Goal: Navigation & Orientation: Find specific page/section

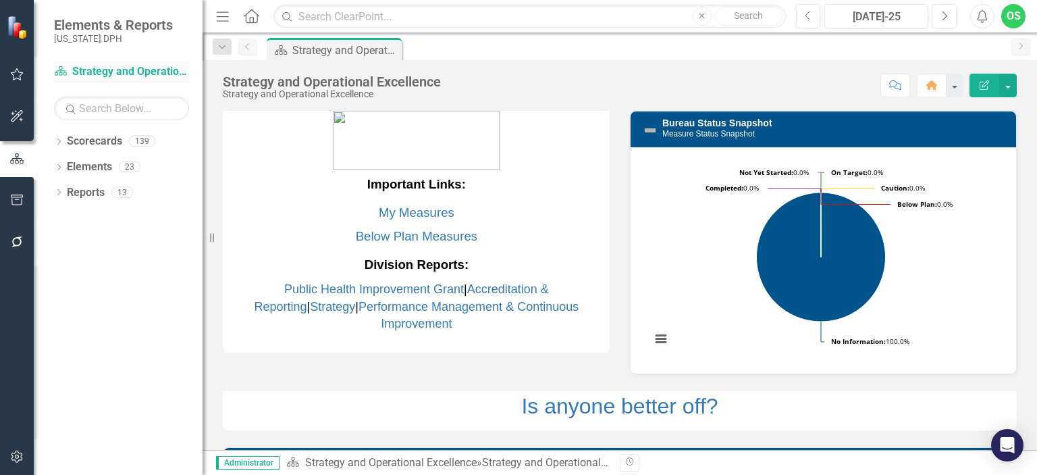
click at [115, 83] on div "Scorecard Strategy and Operational Excellence" at bounding box center [121, 72] width 135 height 22
click at [63, 141] on div "Dropdown Scorecards 139" at bounding box center [128, 143] width 149 height 26
click at [68, 141] on link "Scorecards" at bounding box center [94, 142] width 55 height 16
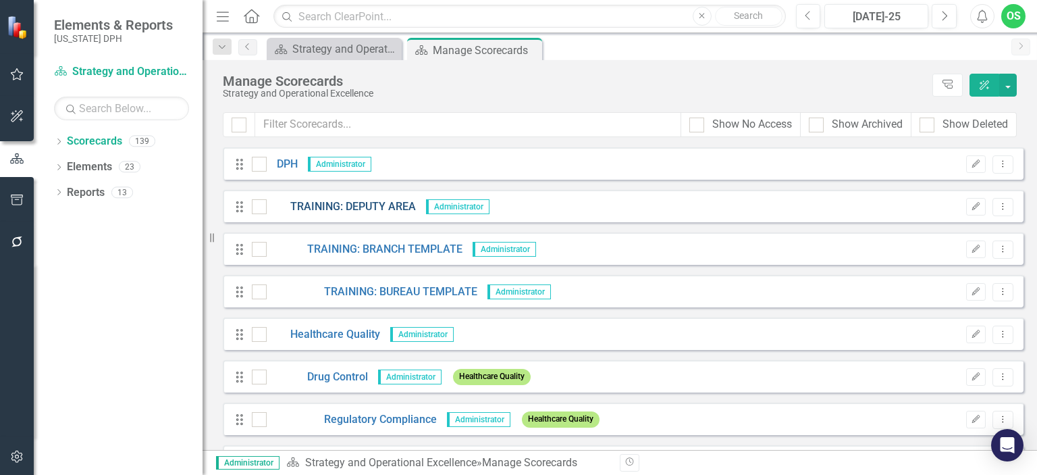
click at [321, 213] on link "TRAINING: DEPUTY AREA" at bounding box center [341, 207] width 149 height 16
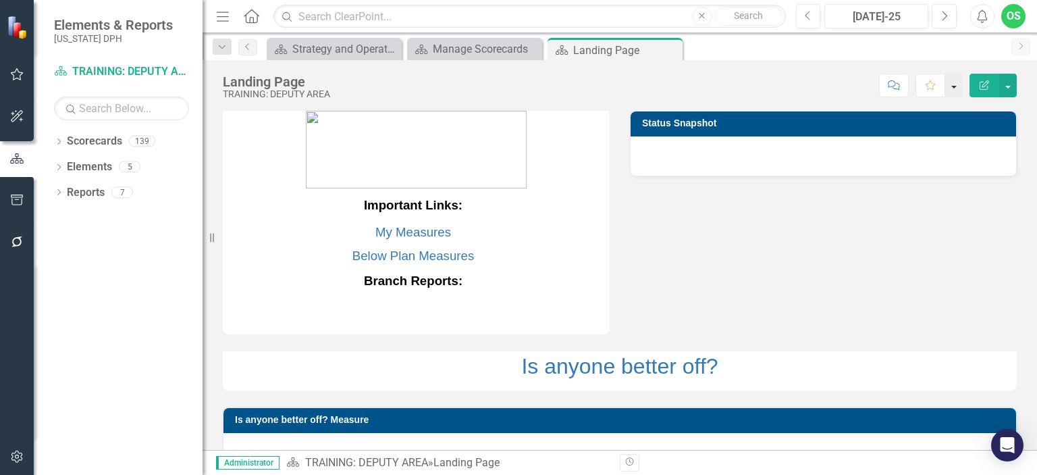
click at [956, 83] on button "button" at bounding box center [954, 86] width 18 height 24
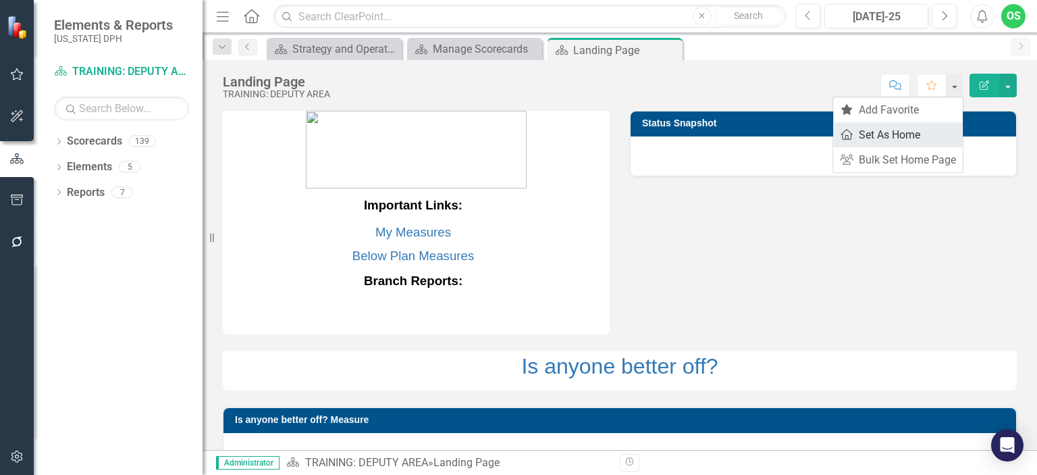
click at [915, 132] on link "Home Set As Home" at bounding box center [898, 134] width 130 height 25
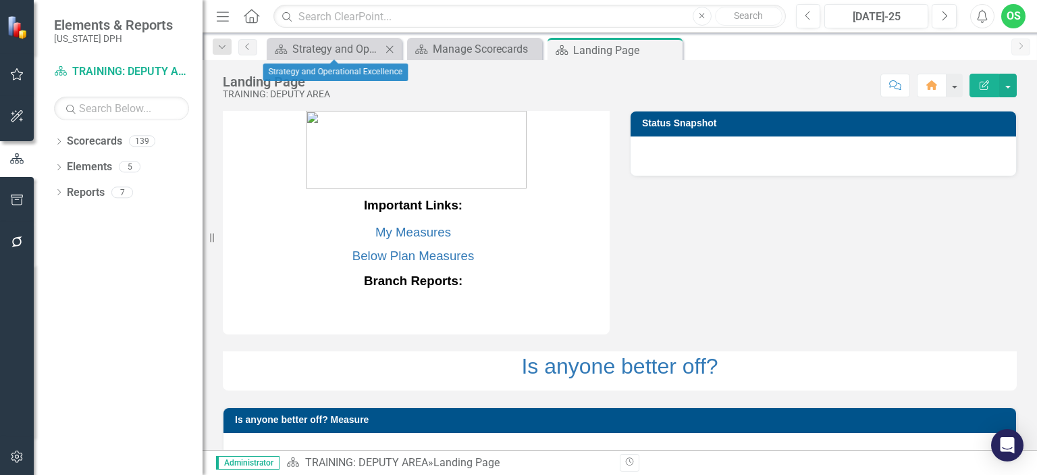
click at [330, 40] on div "Scorecard Strategy and Operational Excellence Close" at bounding box center [334, 49] width 135 height 22
click at [329, 48] on div "Strategy and Operational Excellence" at bounding box center [336, 49] width 89 height 17
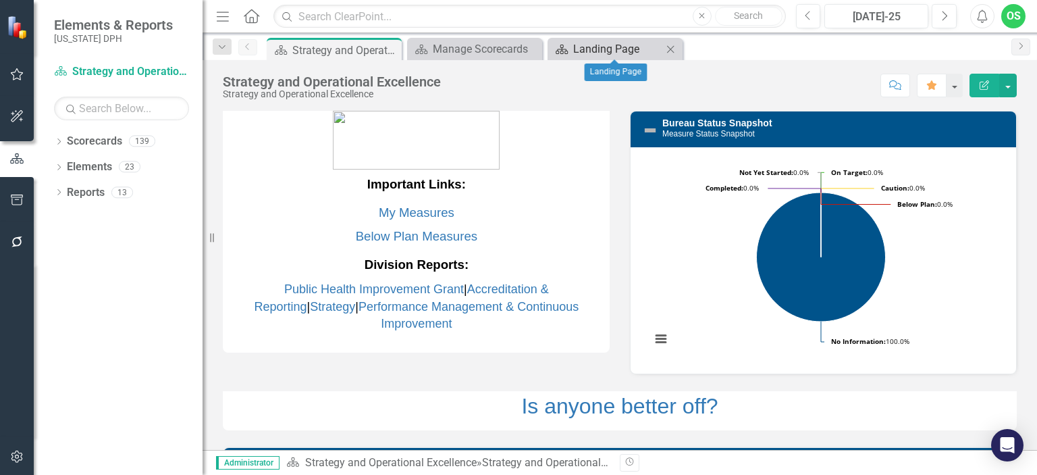
click at [637, 48] on div "Landing Page" at bounding box center [617, 49] width 89 height 17
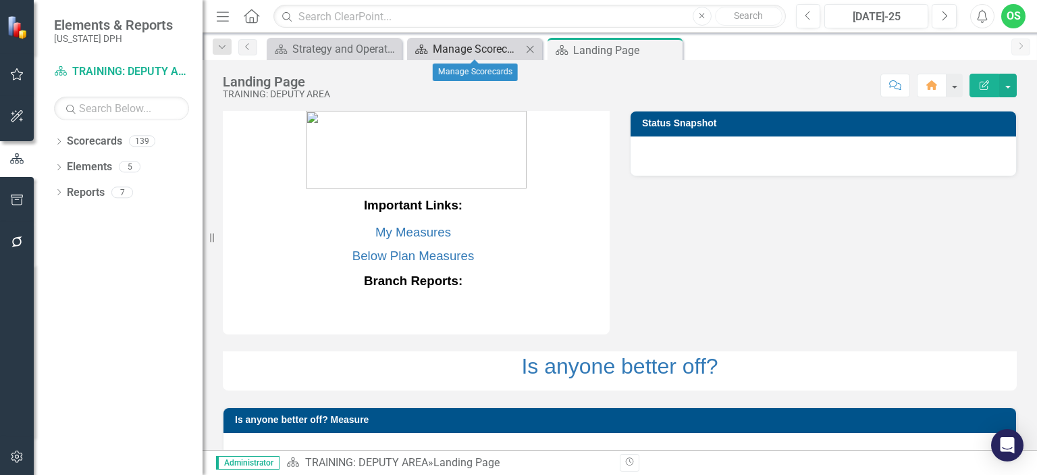
click at [516, 44] on div "Manage Scorecards" at bounding box center [477, 49] width 89 height 17
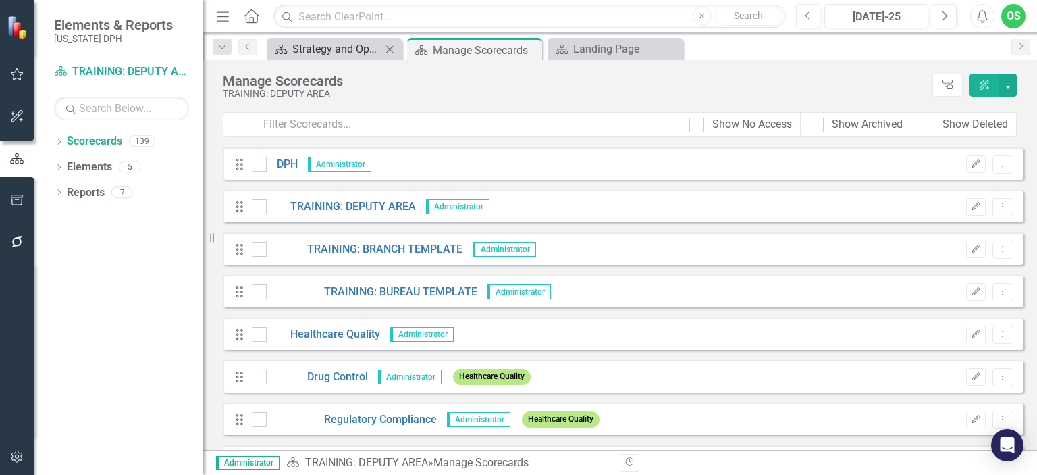
click at [316, 47] on div "Strategy and Operational Excellence" at bounding box center [336, 49] width 89 height 17
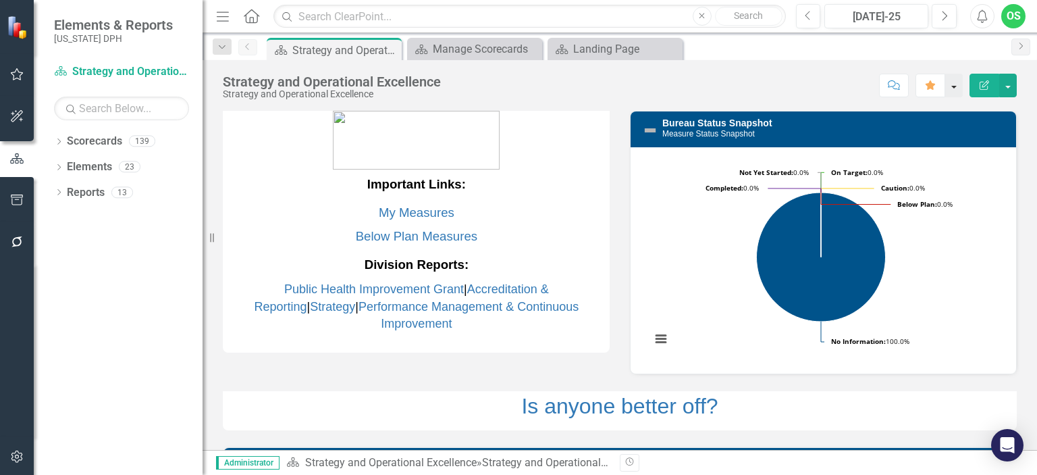
click at [957, 88] on button "button" at bounding box center [954, 86] width 18 height 24
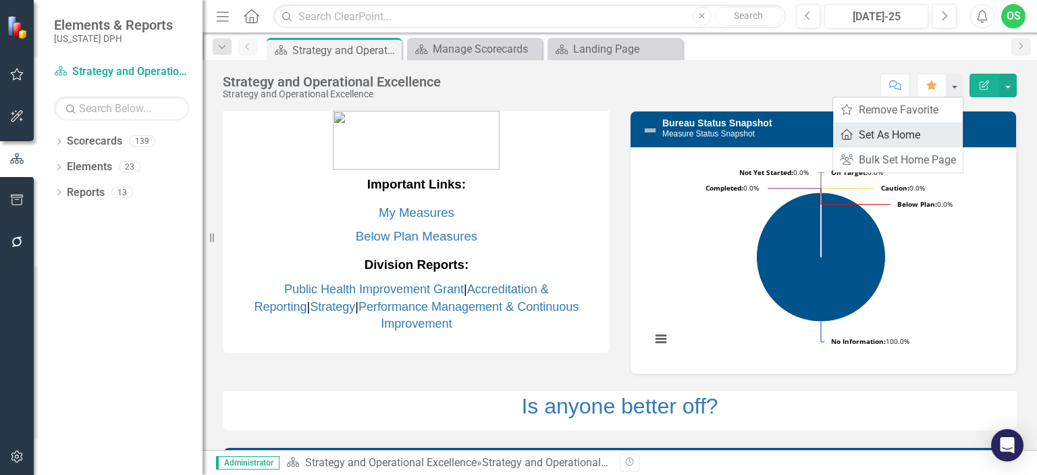
click at [894, 134] on link "Home Set As Home" at bounding box center [898, 134] width 130 height 25
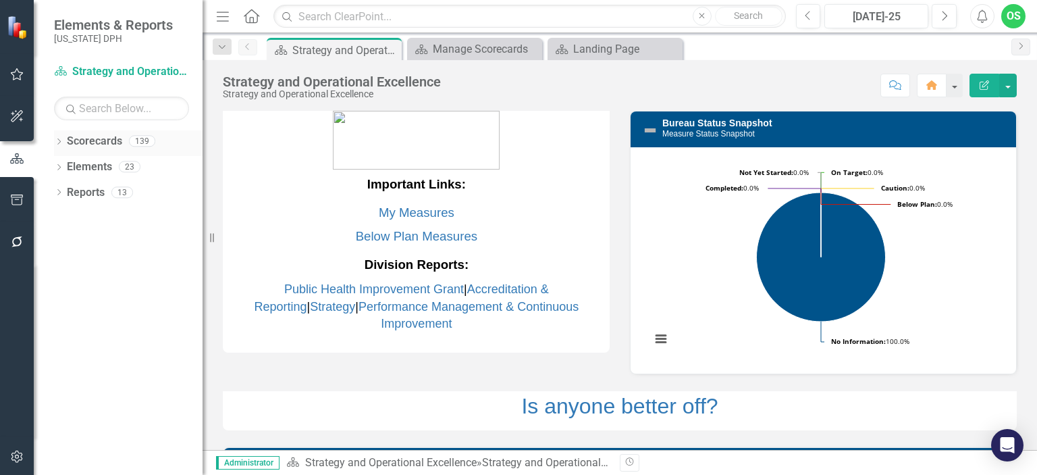
click at [104, 137] on link "Scorecards" at bounding box center [94, 142] width 55 height 16
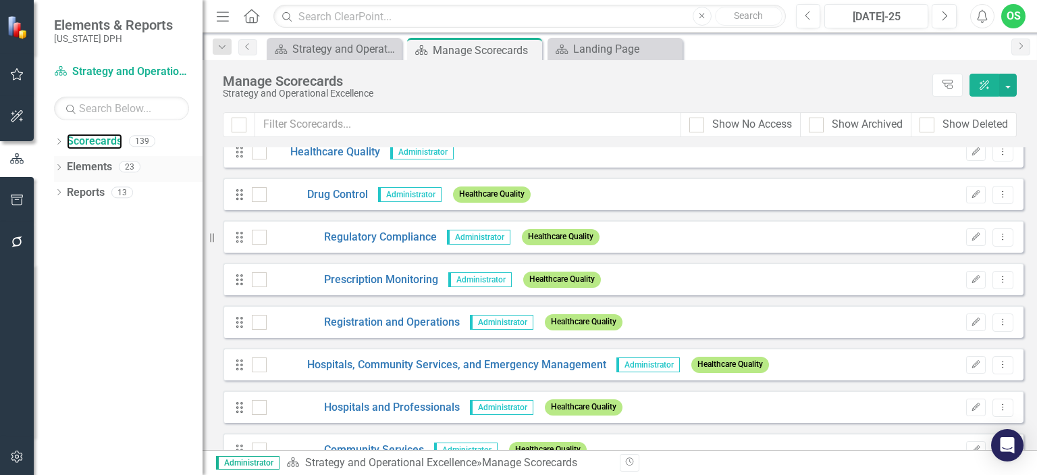
scroll to position [181, 0]
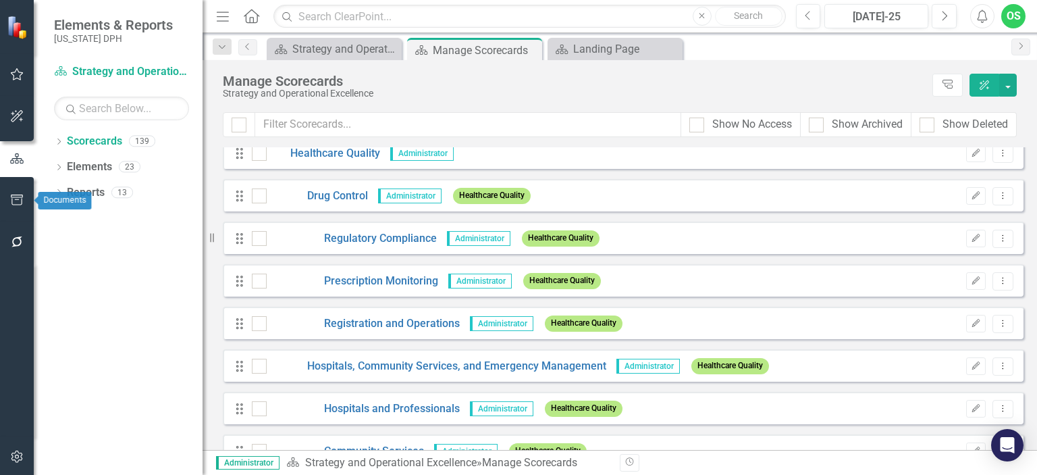
click at [10, 194] on button "button" at bounding box center [17, 200] width 30 height 28
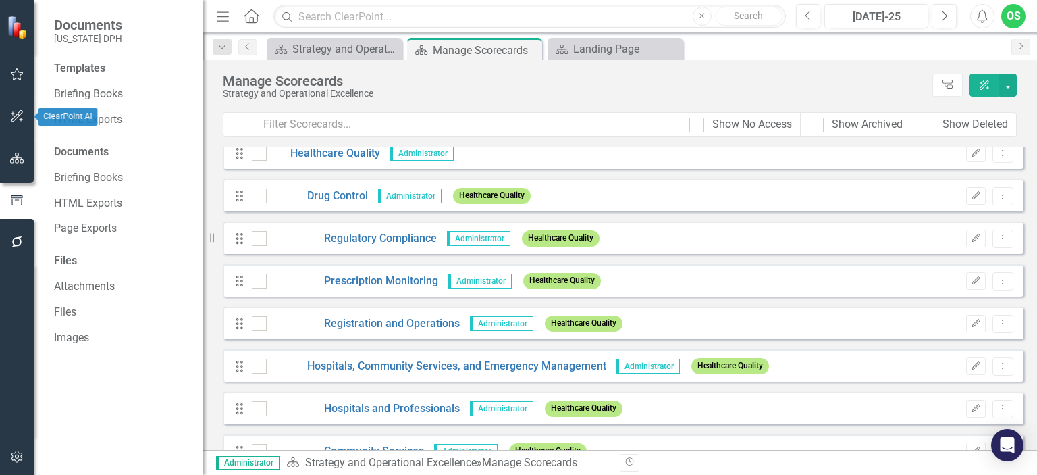
click at [11, 124] on button "button" at bounding box center [17, 117] width 30 height 28
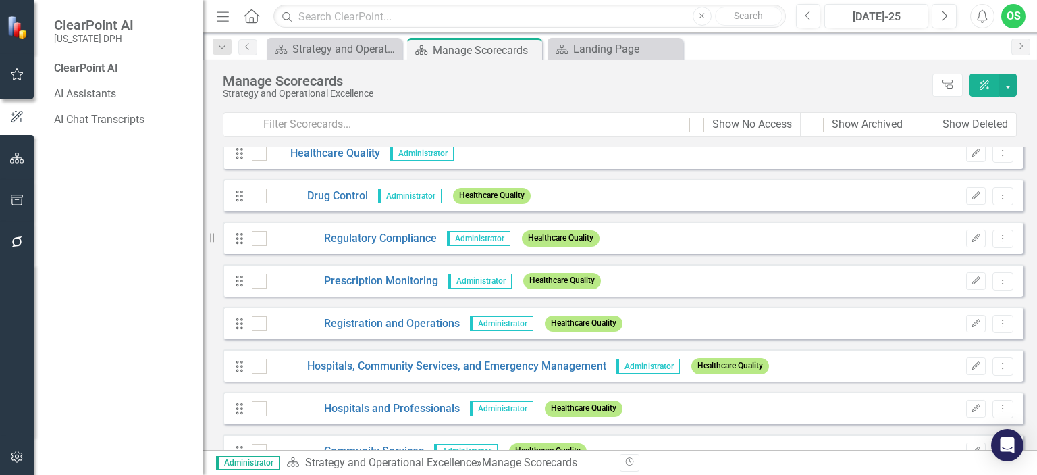
click at [541, 107] on div "Manage Scorecards Strategy and Operational Excellence Tree Explorer ClearPoint …" at bounding box center [620, 86] width 834 height 52
click at [8, 61] on button "button" at bounding box center [17, 75] width 30 height 28
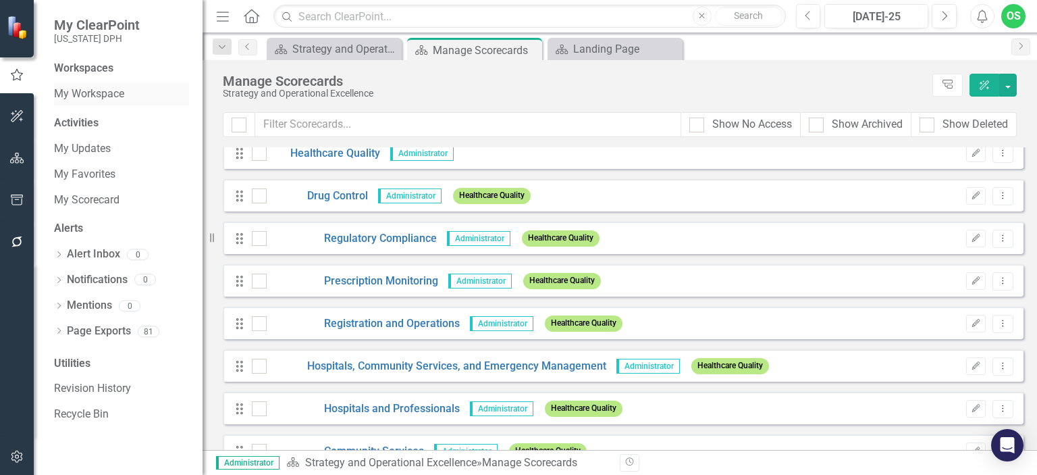
click at [105, 92] on link "My Workspace" at bounding box center [121, 94] width 135 height 16
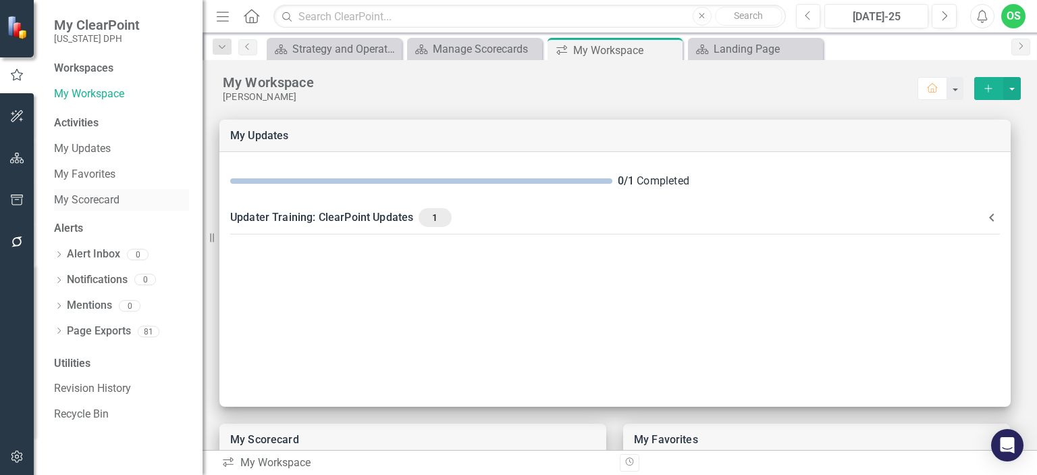
click at [93, 192] on link "My Scorecard" at bounding box center [121, 200] width 135 height 16
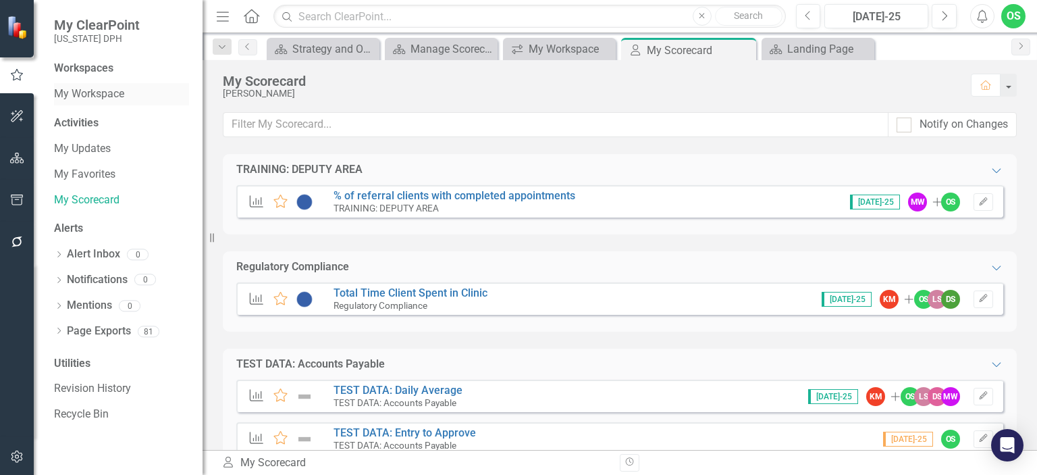
click at [117, 99] on link "My Workspace" at bounding box center [121, 94] width 135 height 16
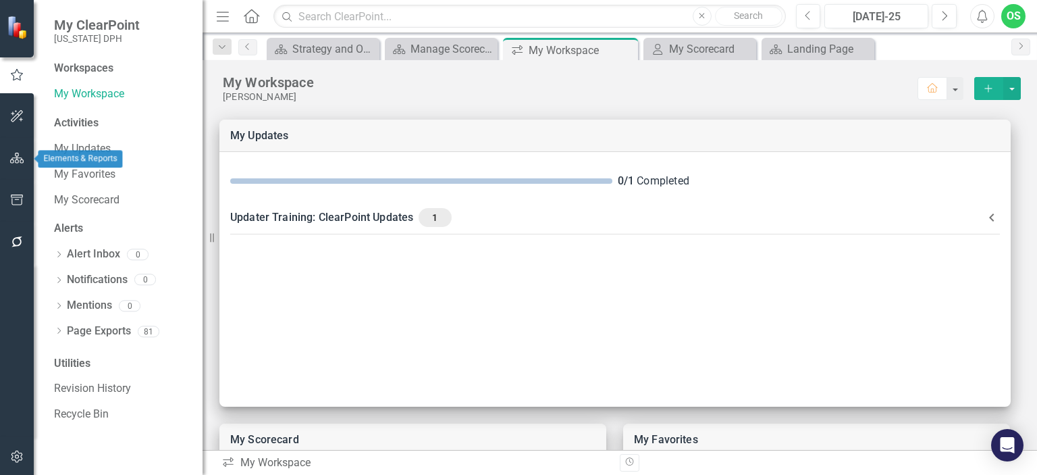
click at [17, 153] on icon "button" at bounding box center [17, 158] width 14 height 11
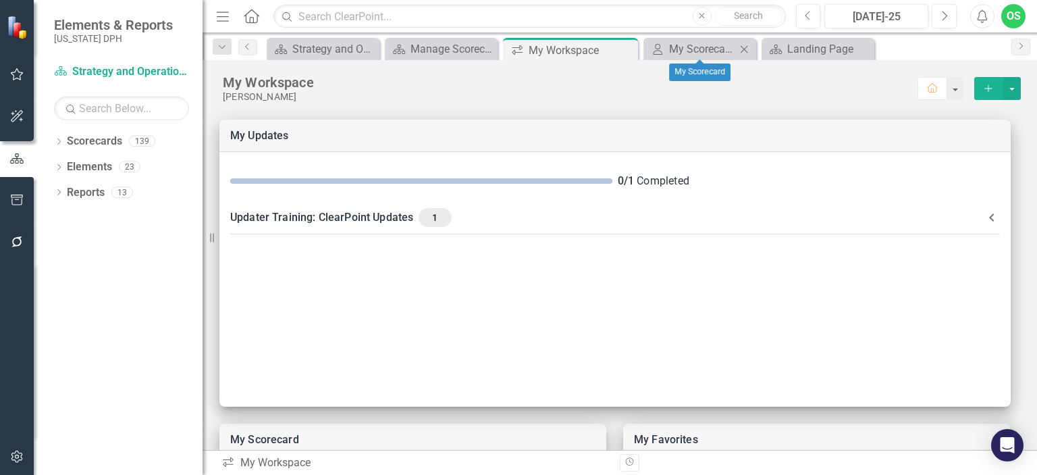
click at [743, 47] on icon "Close" at bounding box center [744, 49] width 14 height 11
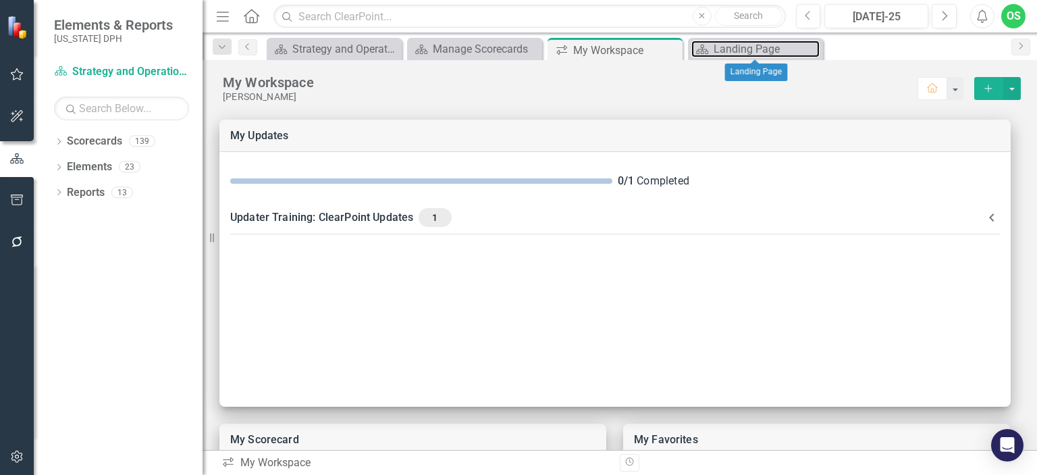
click at [743, 47] on div "Landing Page" at bounding box center [767, 49] width 106 height 17
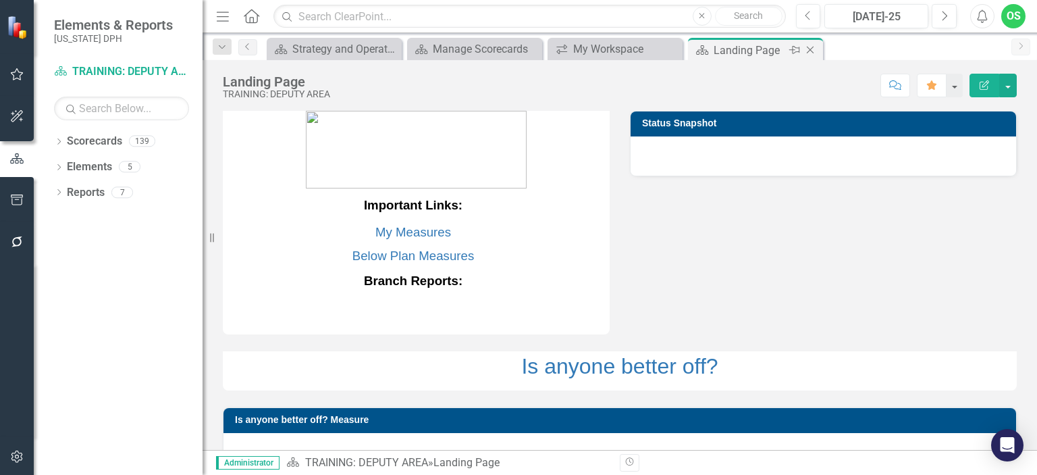
click at [809, 48] on icon "Close" at bounding box center [810, 50] width 14 height 11
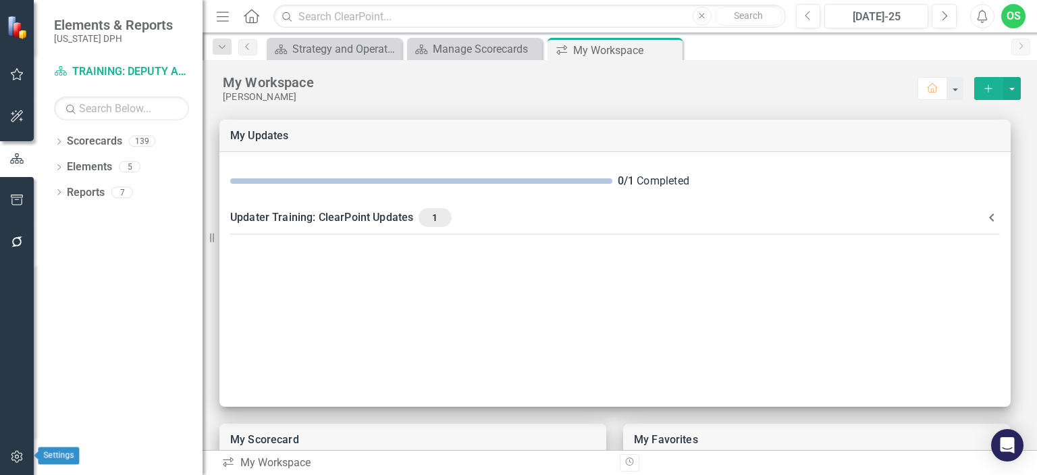
click at [14, 462] on button "button" at bounding box center [17, 457] width 30 height 28
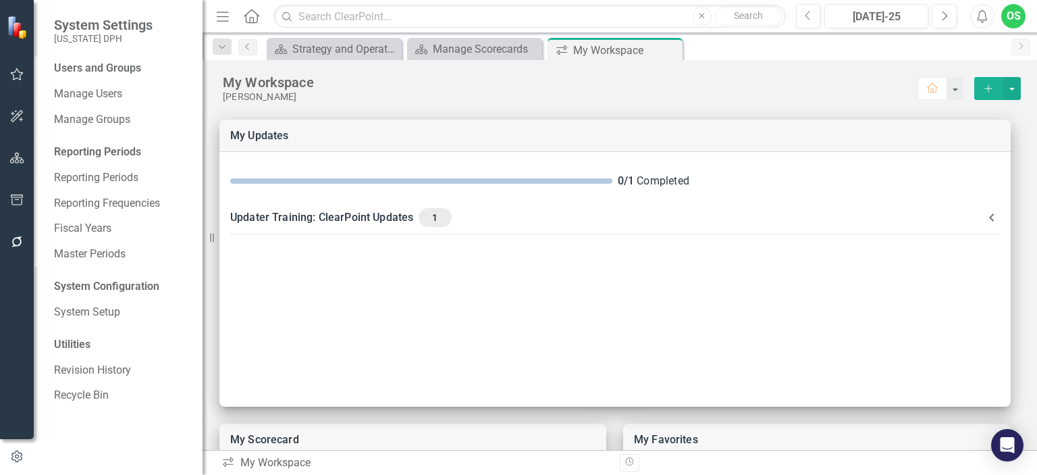
click at [119, 95] on link "Manage Users" at bounding box center [121, 94] width 135 height 16
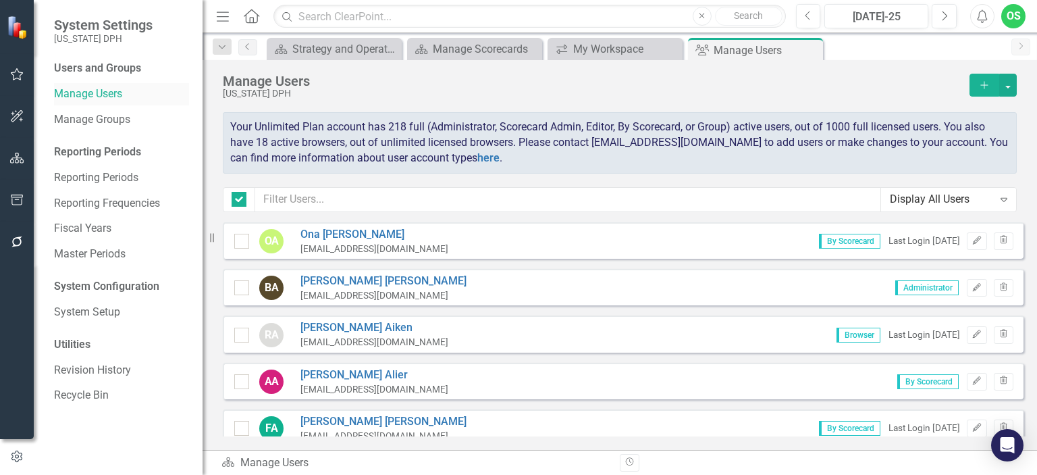
checkbox input "false"
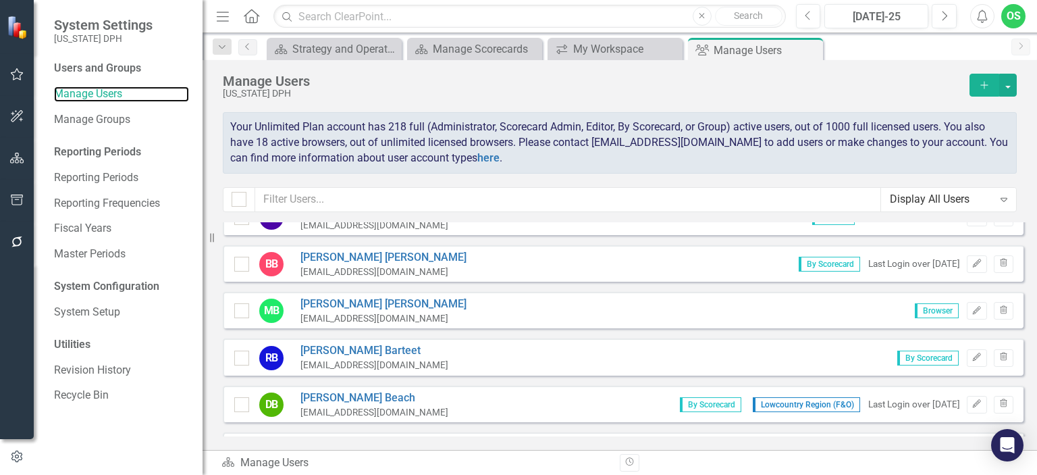
scroll to position [358, 0]
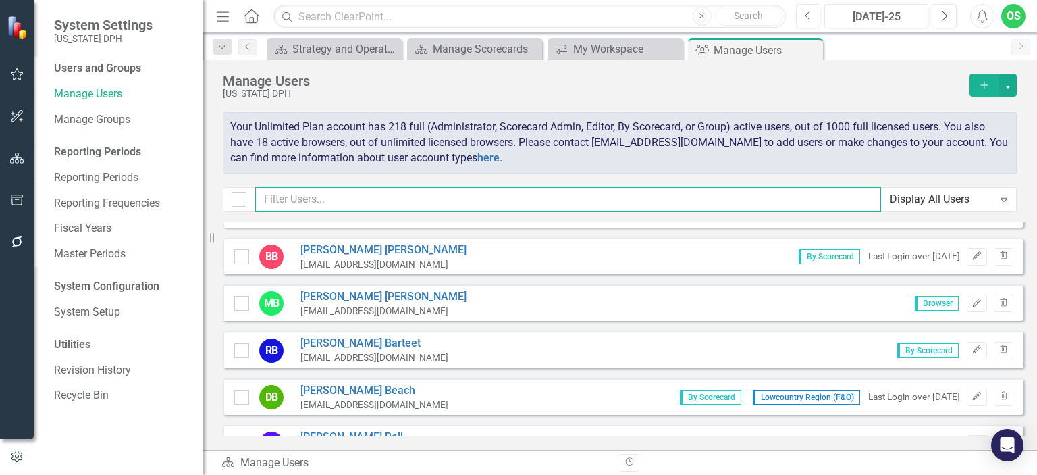
click at [316, 194] on input "text" at bounding box center [568, 199] width 626 height 25
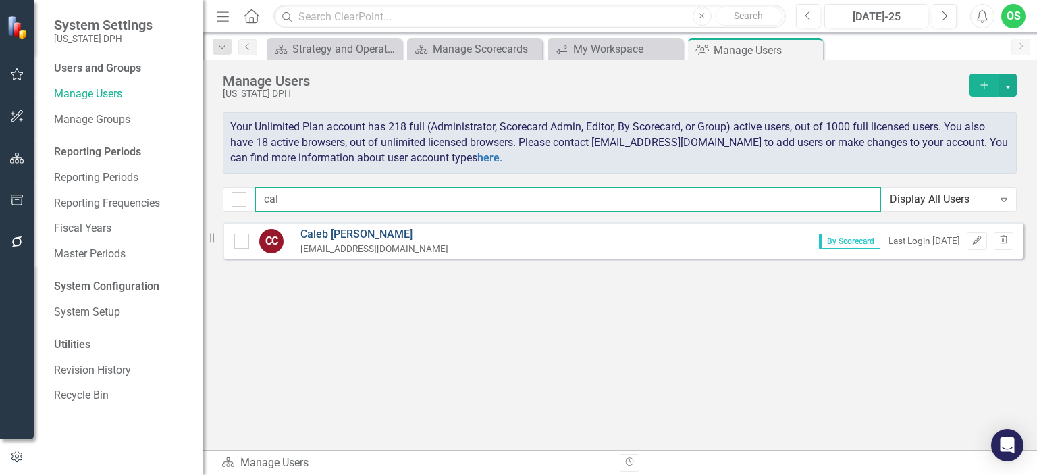
type input "cal"
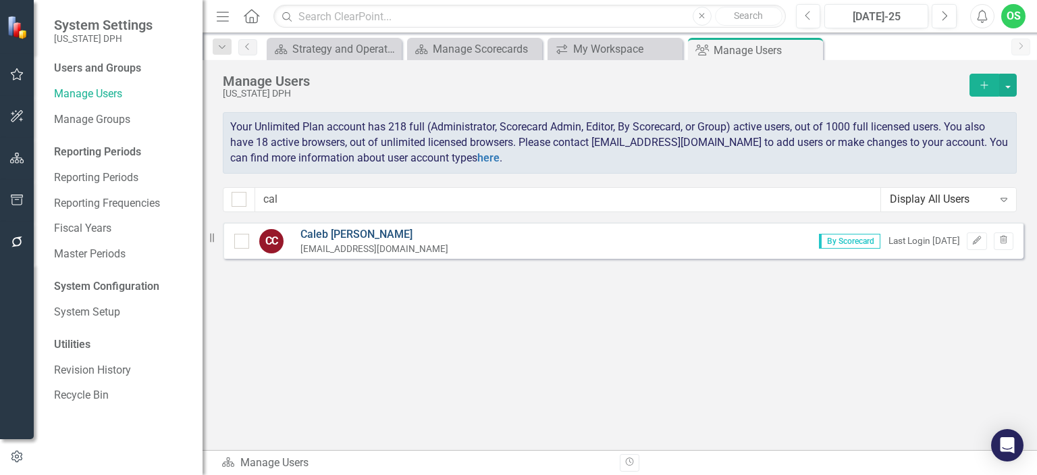
click at [333, 239] on link "[PERSON_NAME]" at bounding box center [374, 235] width 148 height 16
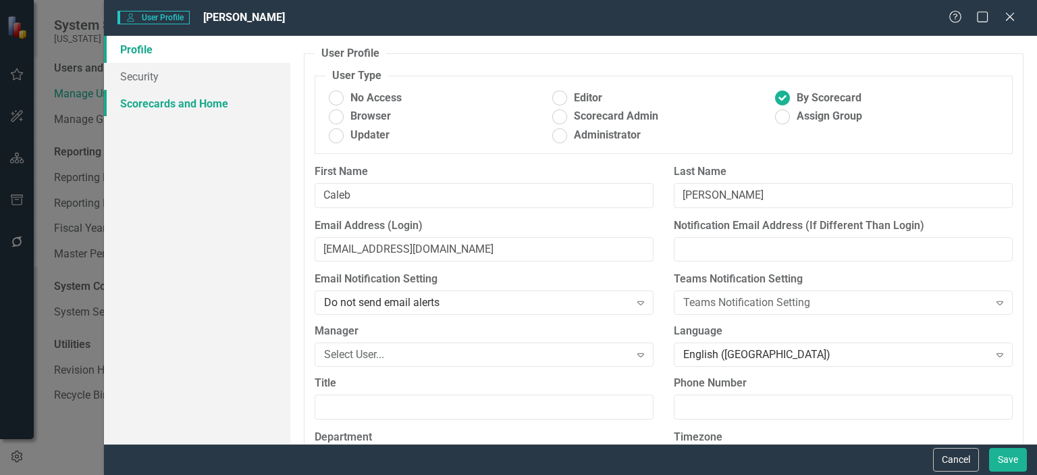
click at [169, 103] on link "Scorecards and Home" at bounding box center [197, 103] width 186 height 27
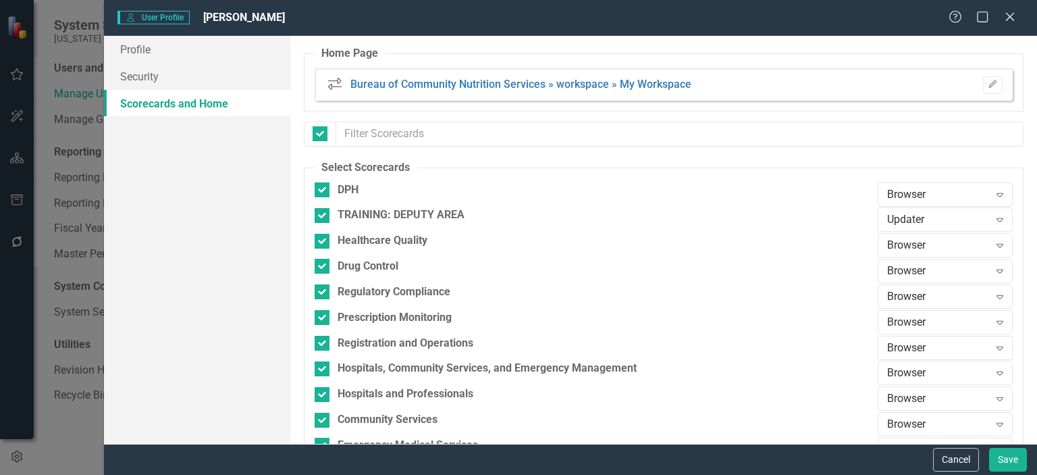
checkbox input "false"
click at [1018, 15] on div "Help Maximize Close" at bounding box center [985, 18] width 75 height 16
click at [1013, 16] on icon "Close" at bounding box center [1009, 16] width 17 height 13
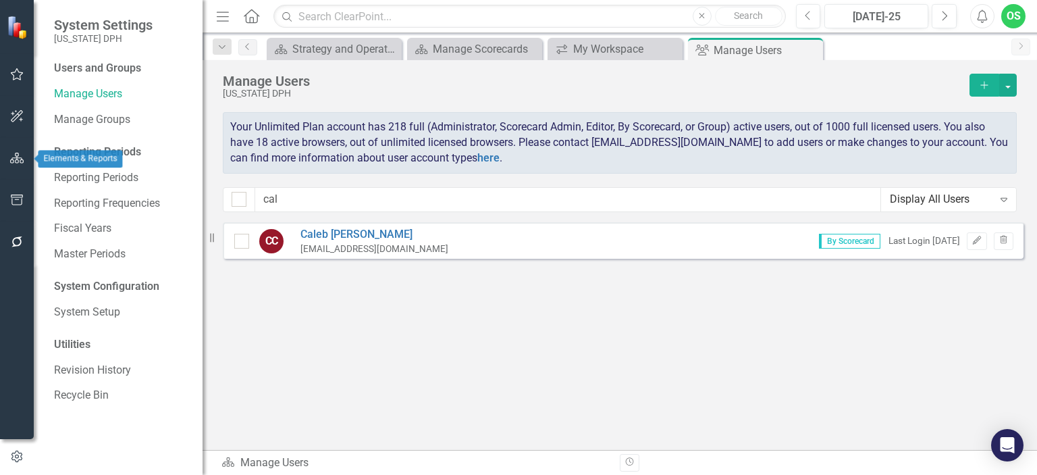
click at [13, 148] on button "button" at bounding box center [17, 158] width 30 height 28
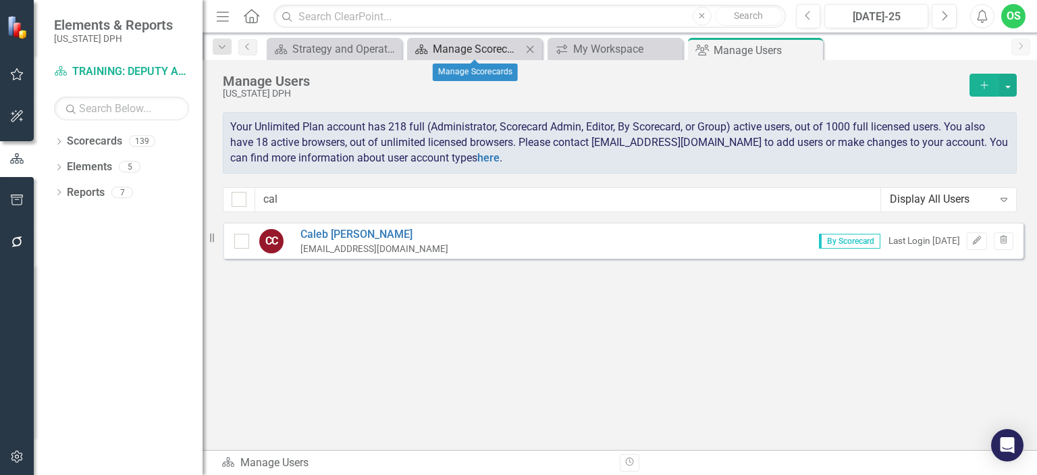
click at [488, 49] on div "Manage Scorecards" at bounding box center [477, 49] width 89 height 17
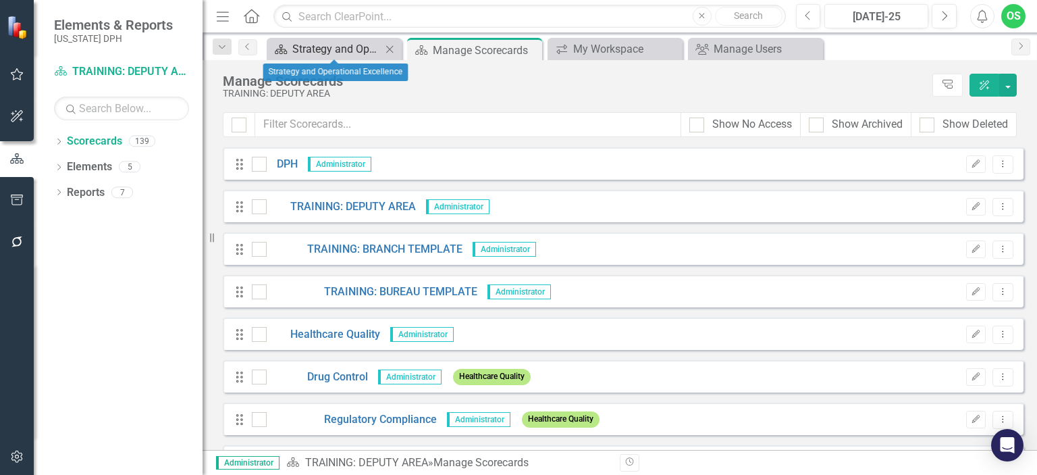
click at [349, 48] on div "Strategy and Operational Excellence" at bounding box center [336, 49] width 89 height 17
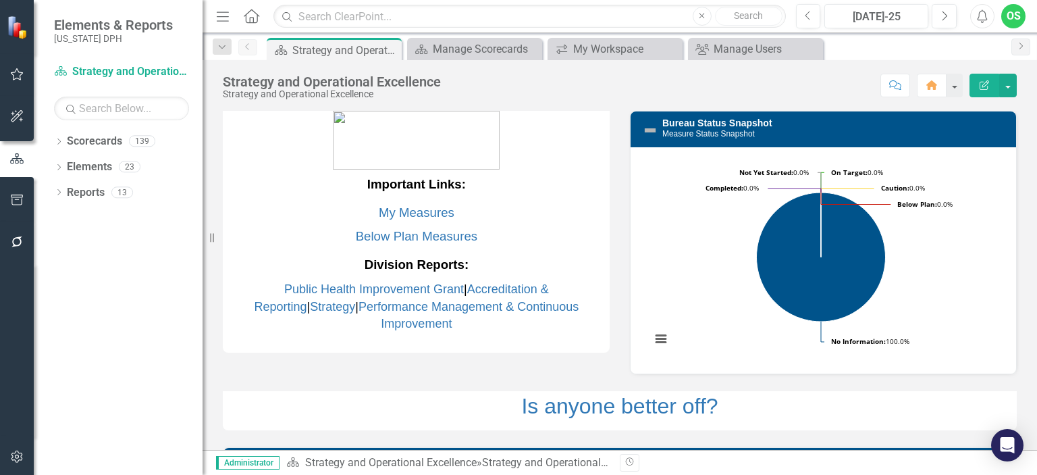
click at [621, 333] on div "Bureau Status Snapshot Measure Status Snapshot Loading... Chart Pie chart with …" at bounding box center [823, 234] width 407 height 280
click at [466, 46] on div "Manage Scorecards" at bounding box center [477, 49] width 89 height 17
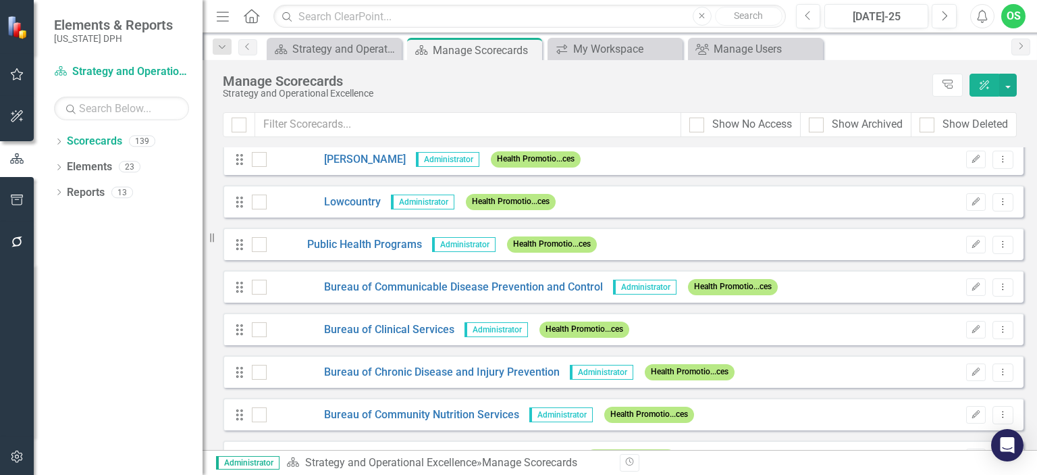
scroll to position [5457, 0]
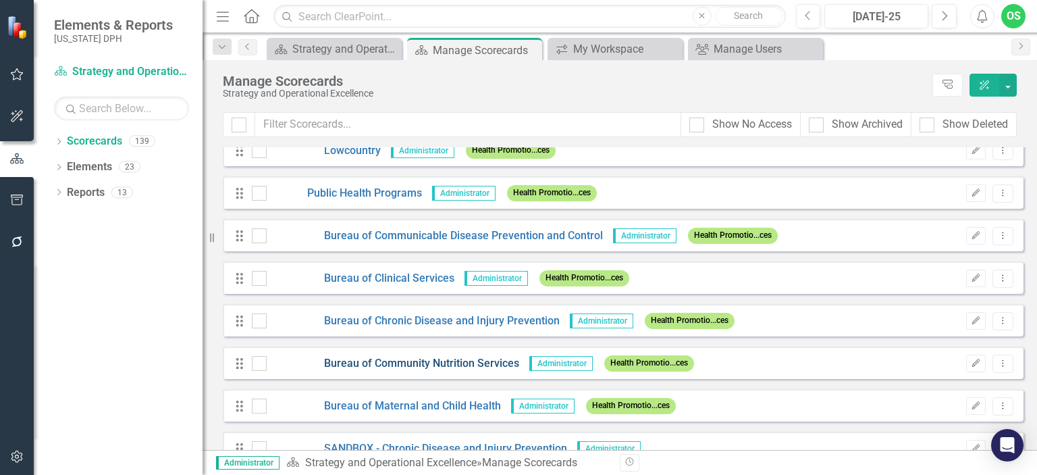
click at [367, 364] on link "Bureau of Community Nutrition Services" at bounding box center [393, 364] width 252 height 16
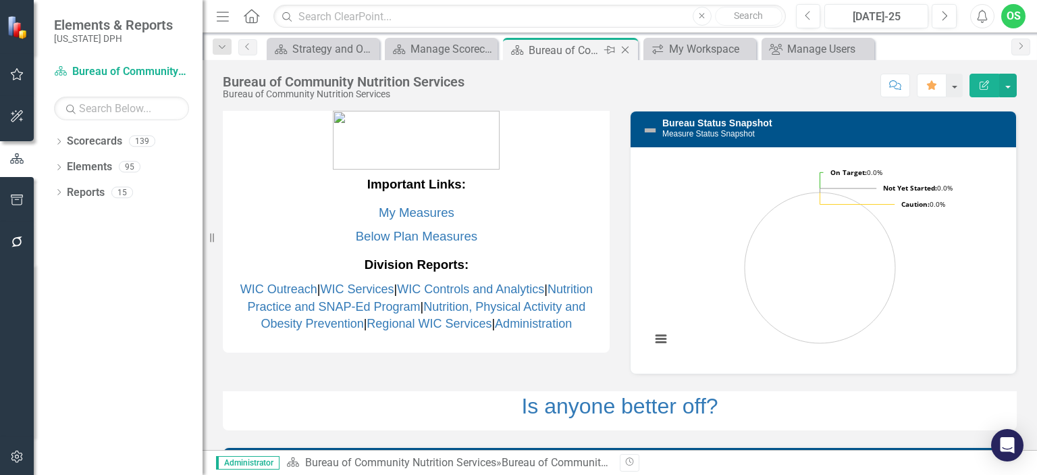
click at [624, 53] on icon "Close" at bounding box center [625, 50] width 14 height 11
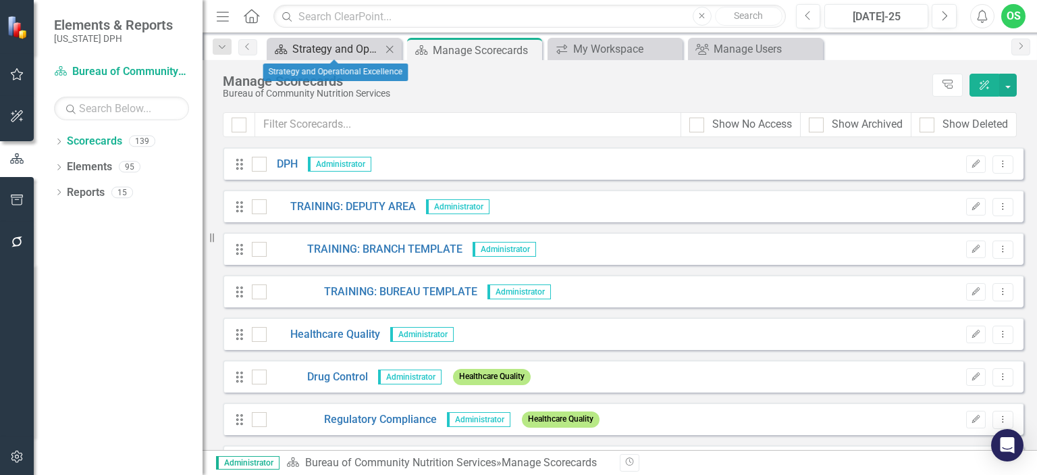
click at [311, 45] on div "Strategy and Operational Excellence" at bounding box center [336, 49] width 89 height 17
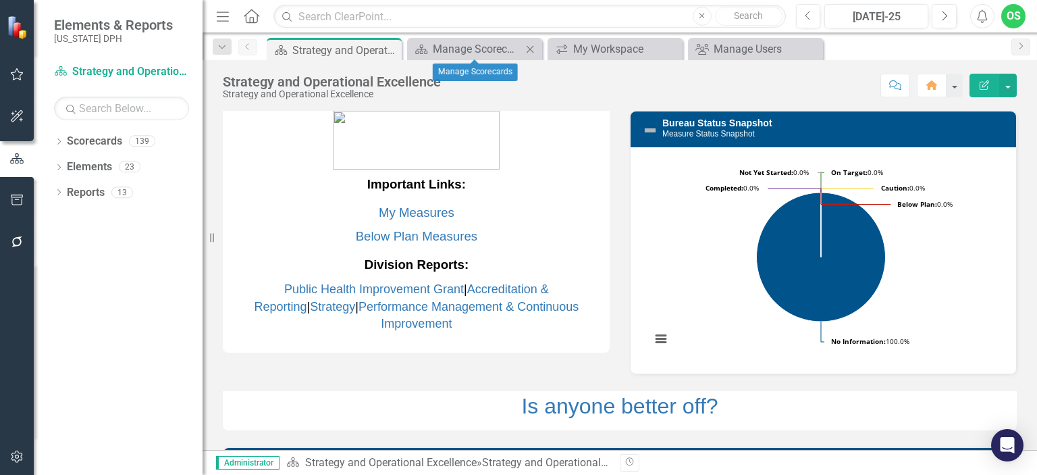
click at [527, 51] on icon at bounding box center [530, 48] width 7 height 7
